Goal: Book appointment/travel/reservation

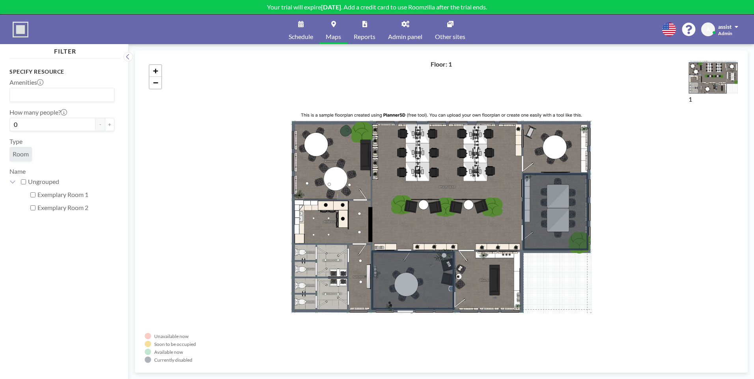
click at [302, 27] on link "Schedule" at bounding box center [300, 30] width 37 height 30
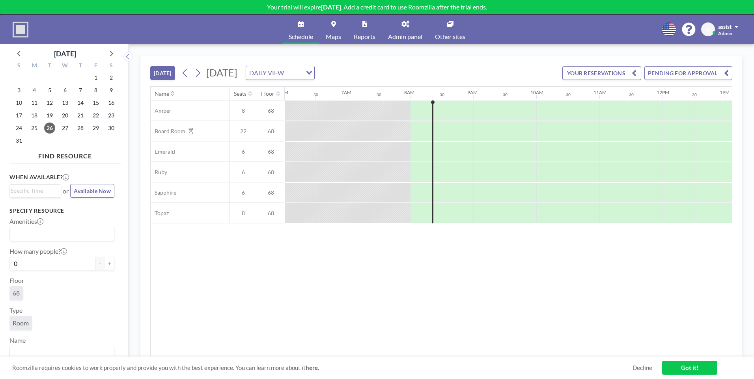
scroll to position [0, 473]
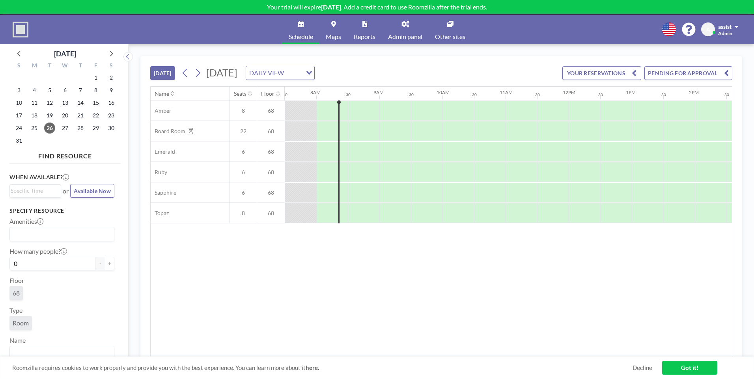
click at [279, 256] on div "Name Seats Floor 12AM 30 1AM 30 2AM 30 3AM 30 4AM 30 5AM 30 6AM 30 7AM 30 8AM 3…" at bounding box center [441, 222] width 581 height 271
click at [326, 271] on div "Name Seats Floor 12AM 30 1AM 30 2AM 30 3AM 30 4AM 30 5AM 30 6AM 30 7AM 30 8AM 3…" at bounding box center [441, 222] width 581 height 271
click at [332, 32] on link "Maps" at bounding box center [333, 30] width 28 height 30
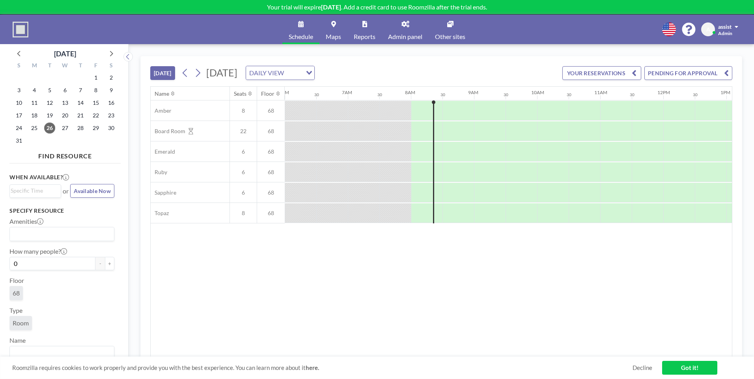
scroll to position [0, 473]
